Goal: Task Accomplishment & Management: Use online tool/utility

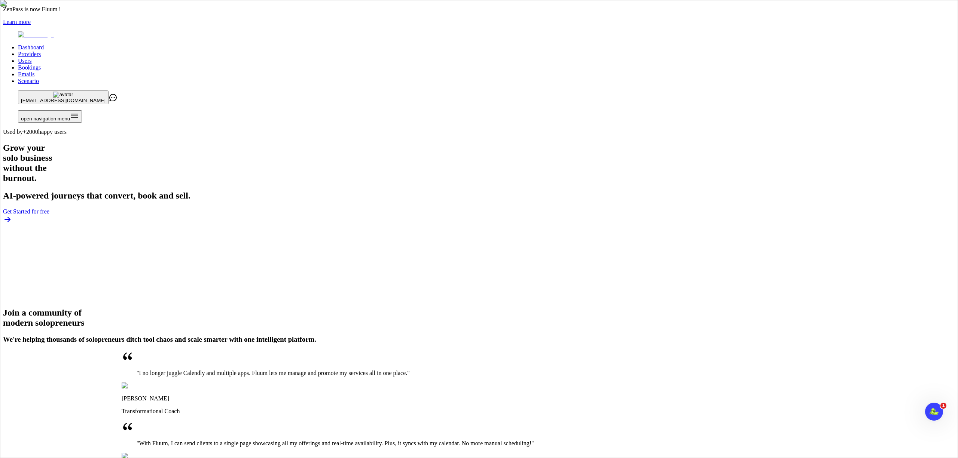
click at [41, 51] on link "Providers" at bounding box center [29, 54] width 23 height 6
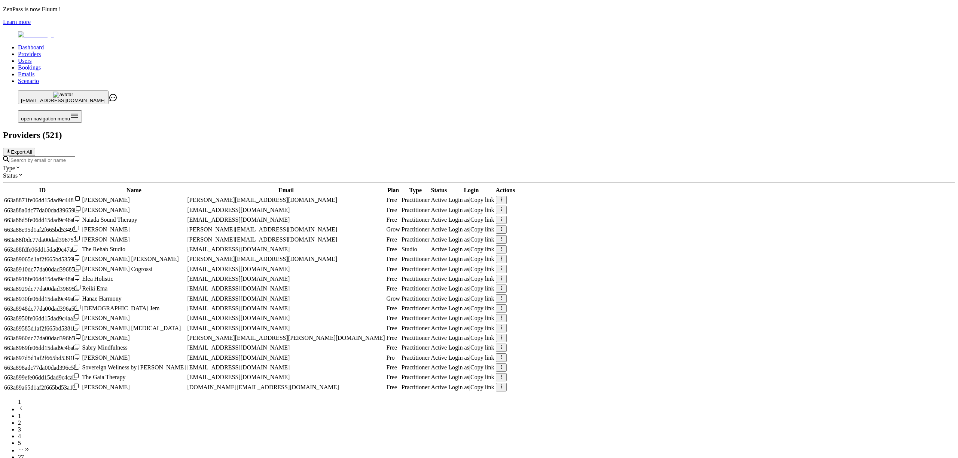
click at [75, 156] on input "Search by email or name" at bounding box center [42, 160] width 66 height 8
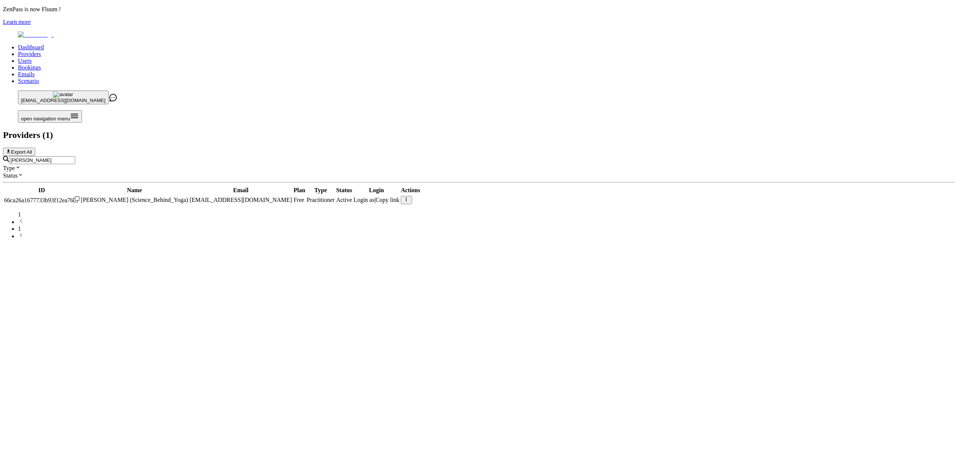
type input "[PERSON_NAME]"
click at [31, 58] on link "Users" at bounding box center [24, 61] width 13 height 6
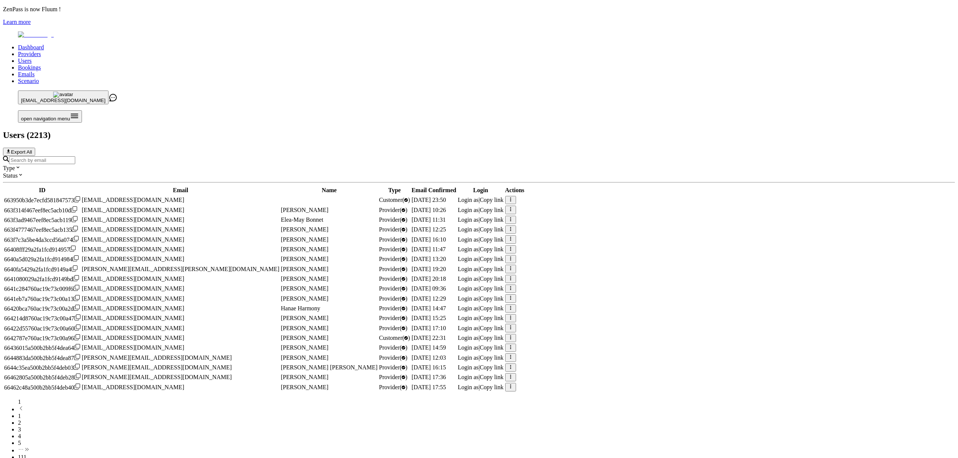
click at [75, 156] on input "Search by email" at bounding box center [42, 160] width 66 height 8
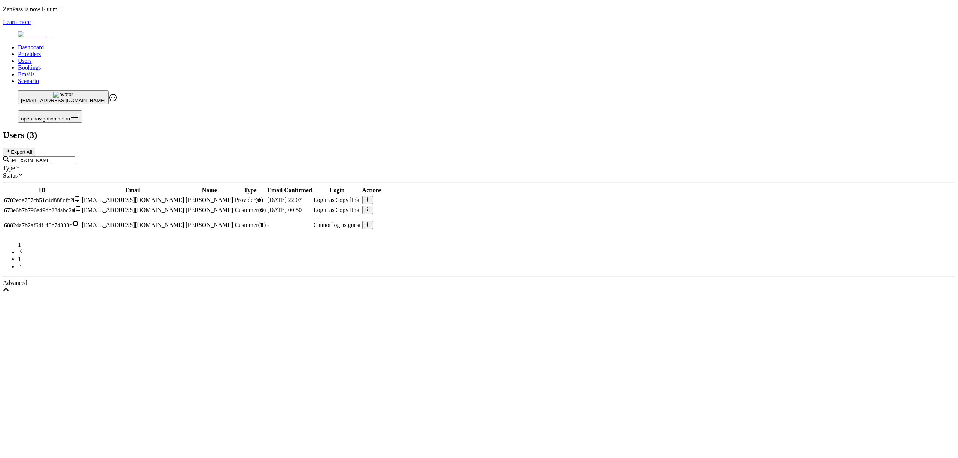
type input "[PERSON_NAME]"
click at [335, 197] on span "Login as" at bounding box center [324, 200] width 21 height 6
click at [41, 51] on link "Providers" at bounding box center [29, 54] width 23 height 6
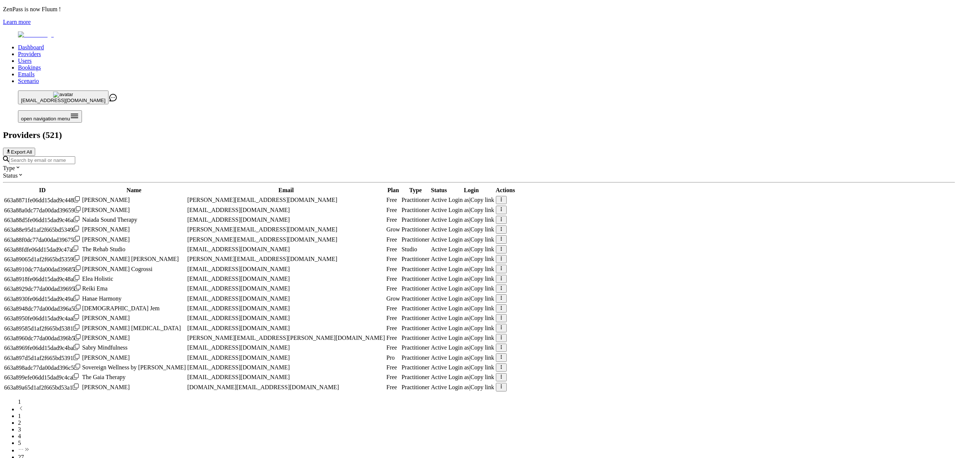
click at [75, 156] on input "Search by email or name" at bounding box center [42, 160] width 66 height 8
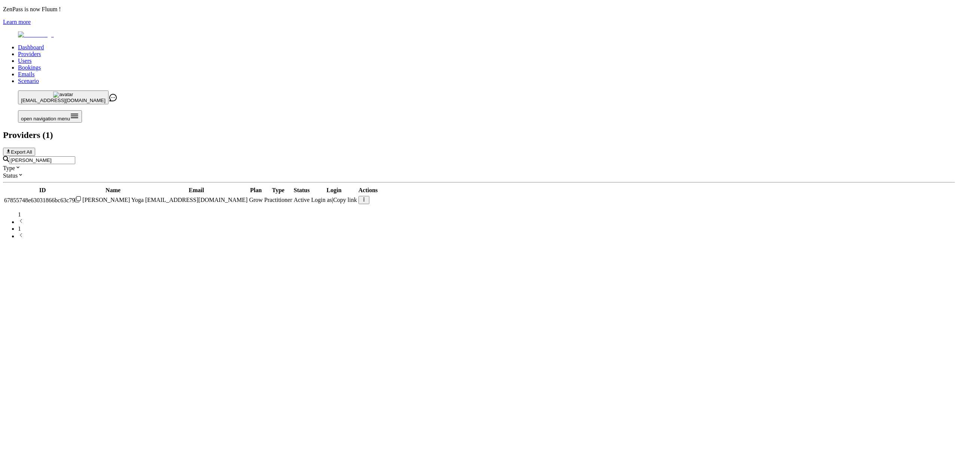
type input "[PERSON_NAME]"
click at [332, 197] on span "Login as" at bounding box center [321, 200] width 21 height 6
